Goal: Check status: Check status

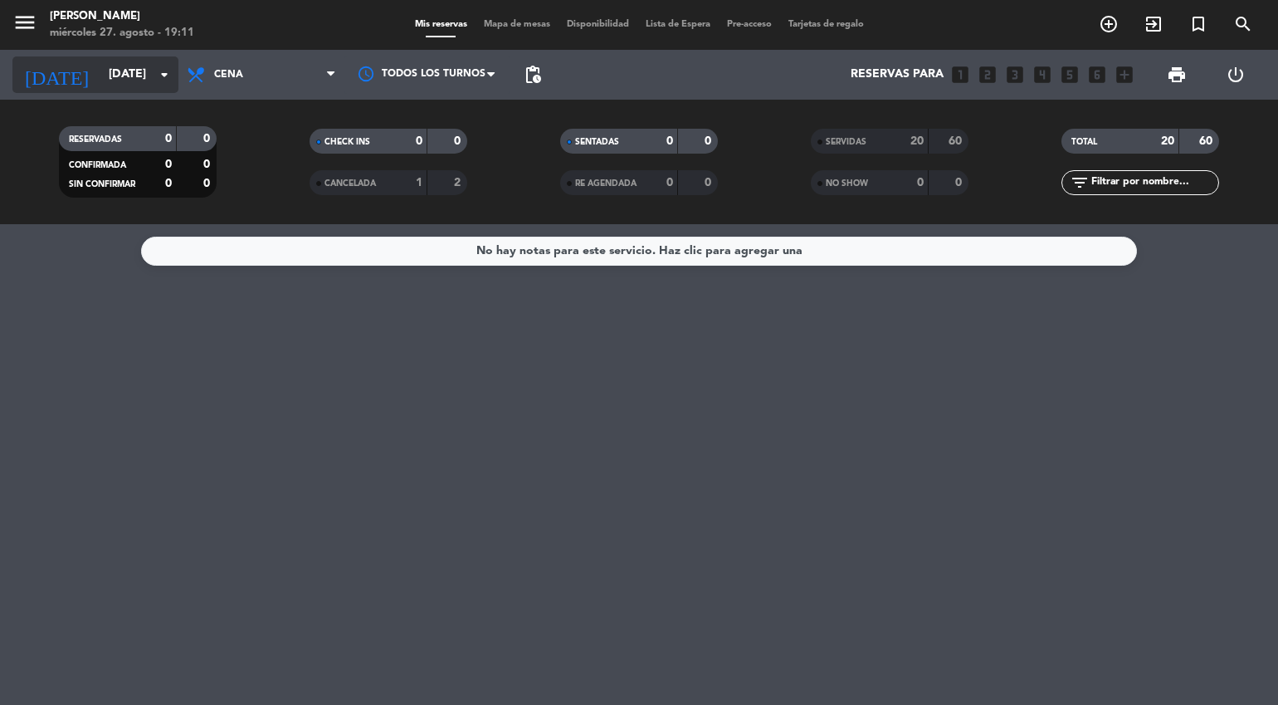
click at [123, 79] on input "[DATE]" at bounding box center [179, 75] width 158 height 30
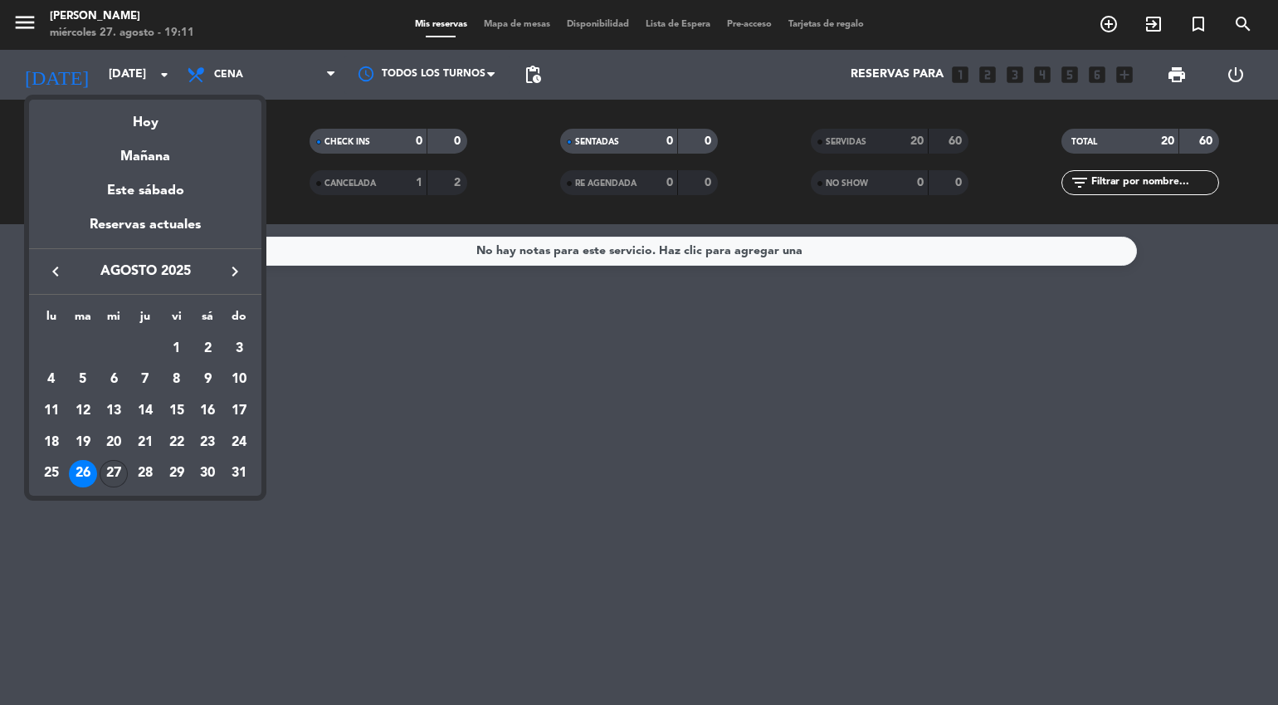
click at [107, 463] on div "27" at bounding box center [114, 474] width 28 height 28
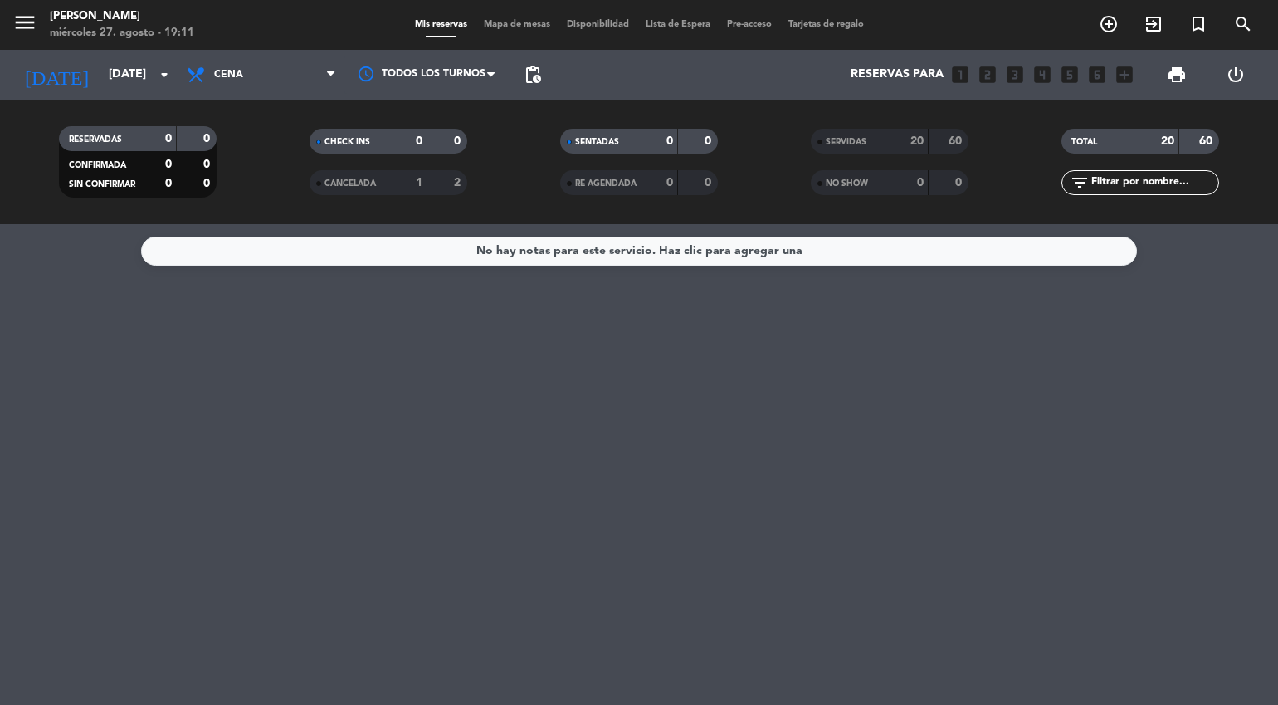
type input "mié. 27 ago."
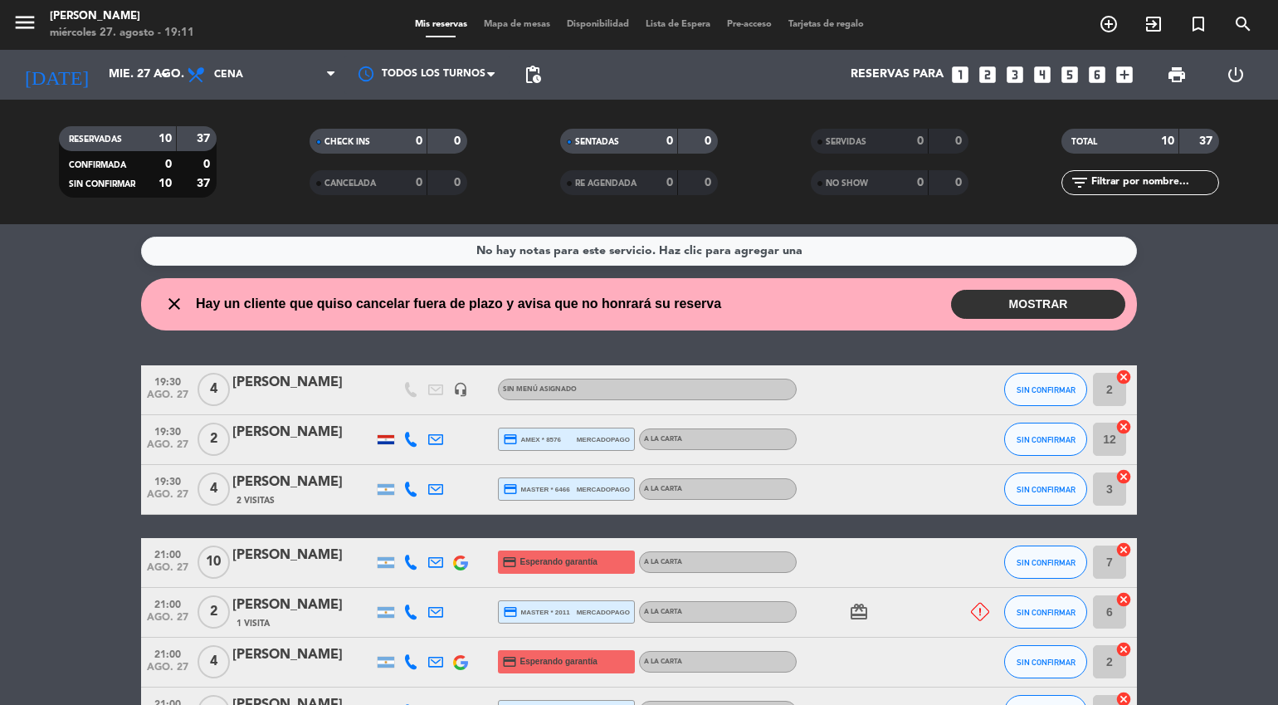
click at [1027, 310] on button "MOSTRAR" at bounding box center [1038, 304] width 174 height 29
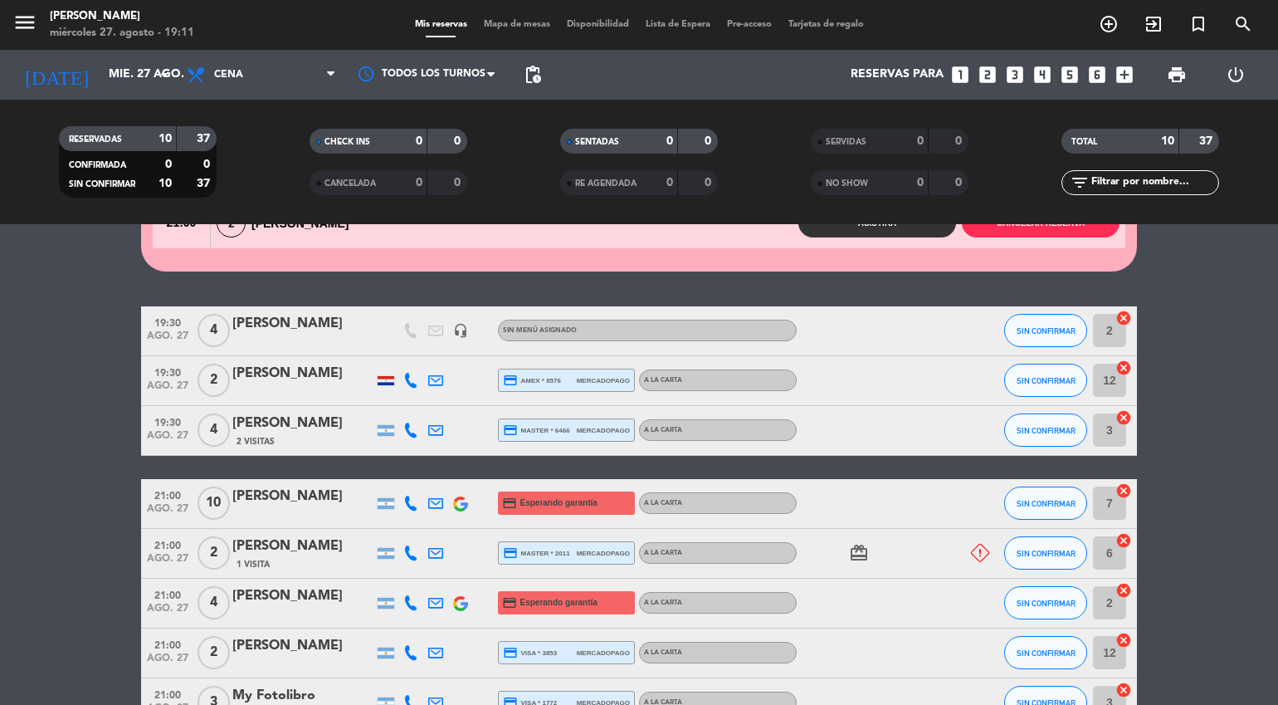
scroll to position [169, 0]
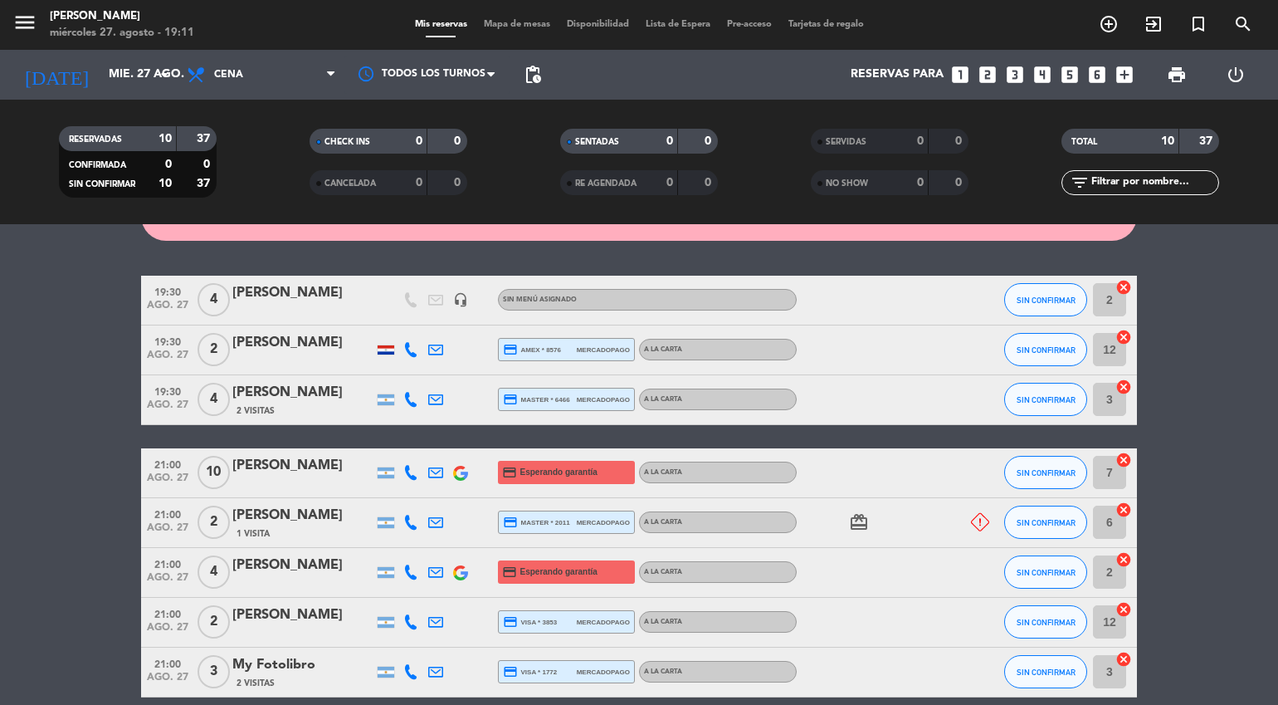
click at [412, 476] on icon at bounding box center [410, 472] width 15 height 15
click at [388, 354] on div at bounding box center [386, 349] width 17 height 9
click at [408, 475] on icon at bounding box center [410, 472] width 15 height 15
click at [415, 446] on span "content_paste" at bounding box center [419, 445] width 12 height 12
click at [970, 530] on div at bounding box center [980, 522] width 22 height 18
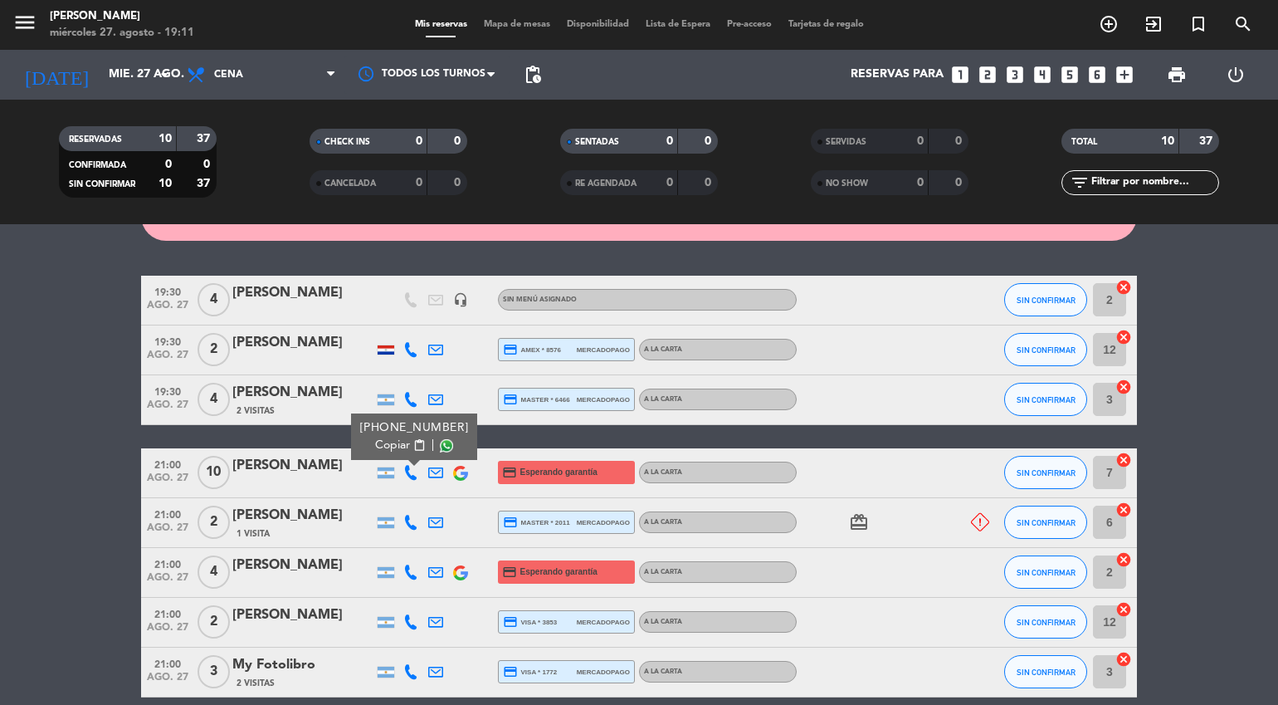
click at [986, 525] on icon at bounding box center [980, 522] width 18 height 18
click at [971, 523] on icon at bounding box center [980, 522] width 18 height 18
drag, startPoint x: 988, startPoint y: 522, endPoint x: 975, endPoint y: 521, distance: 13.3
click at [986, 522] on icon at bounding box center [980, 522] width 18 height 18
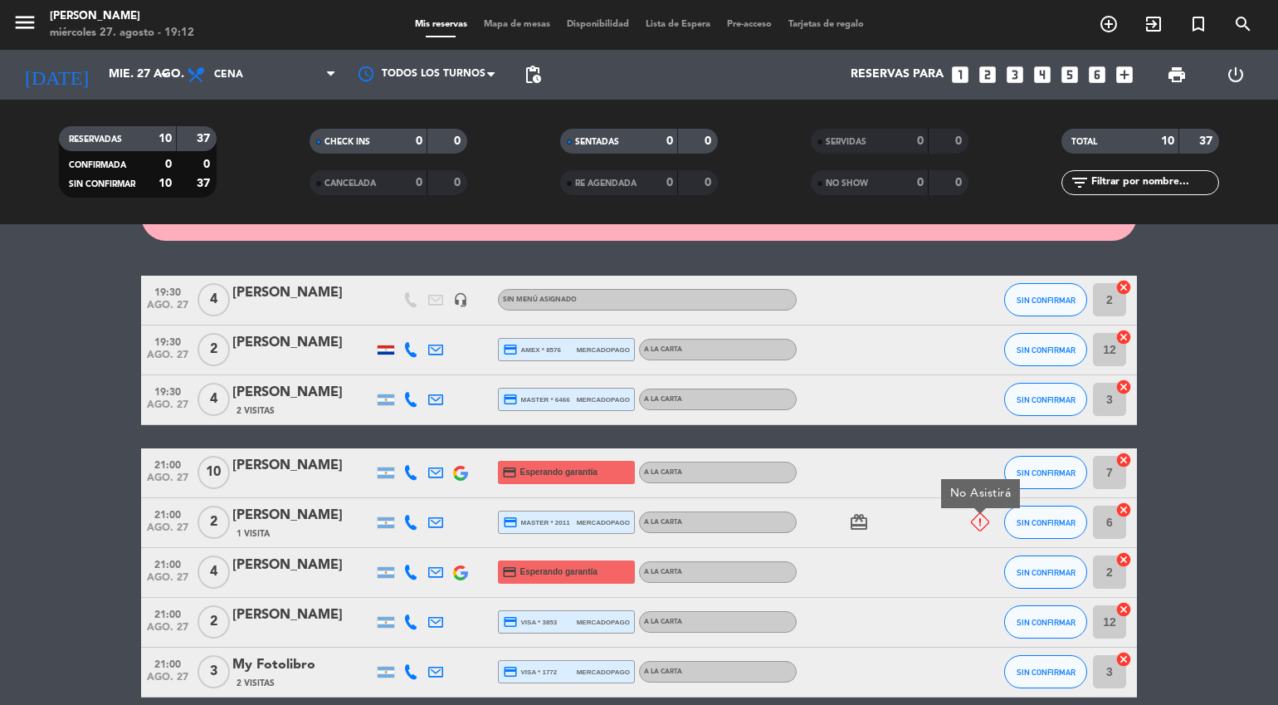
scroll to position [367, 0]
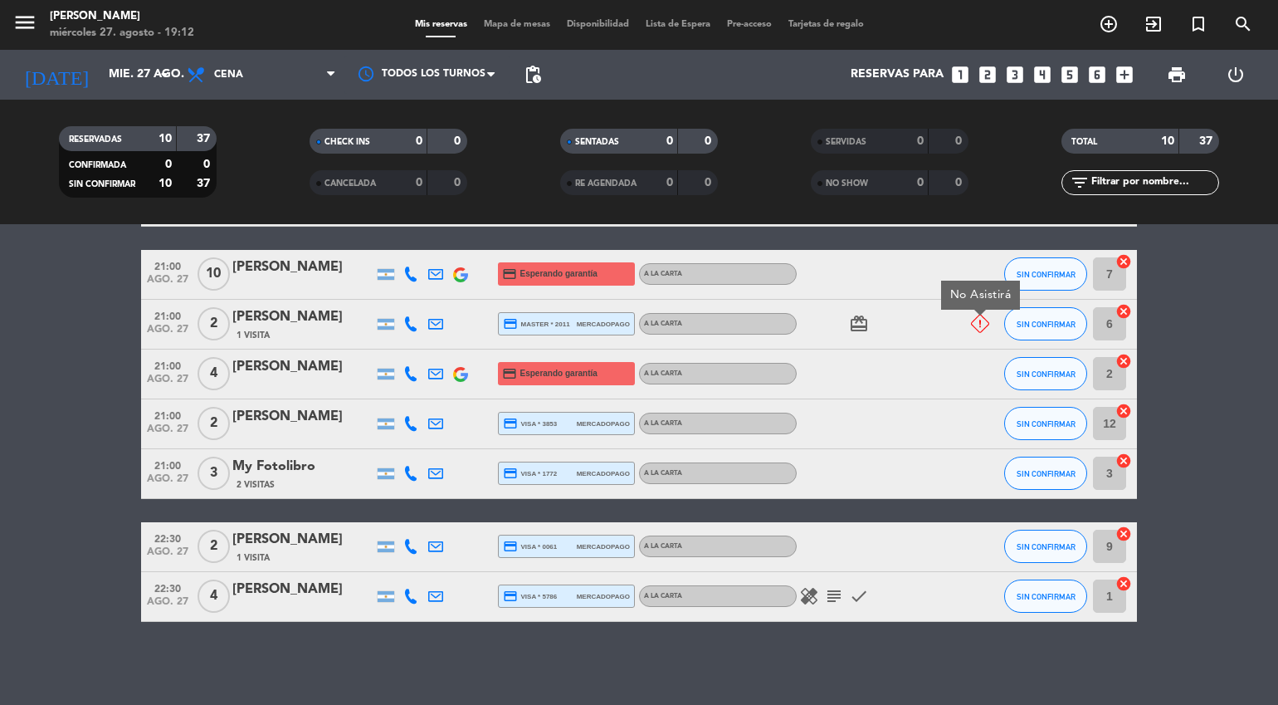
click at [830, 596] on icon "subject" at bounding box center [834, 596] width 20 height 20
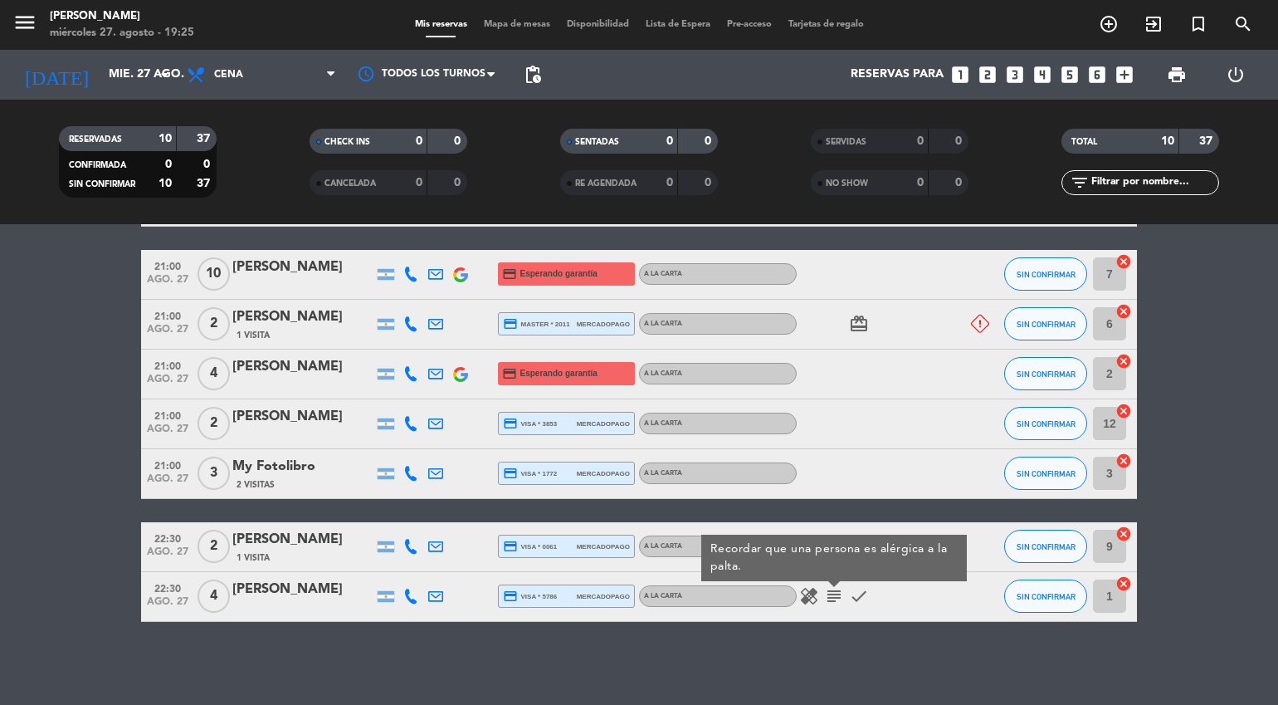
scroll to position [0, 0]
